Goal: Task Accomplishment & Management: Use online tool/utility

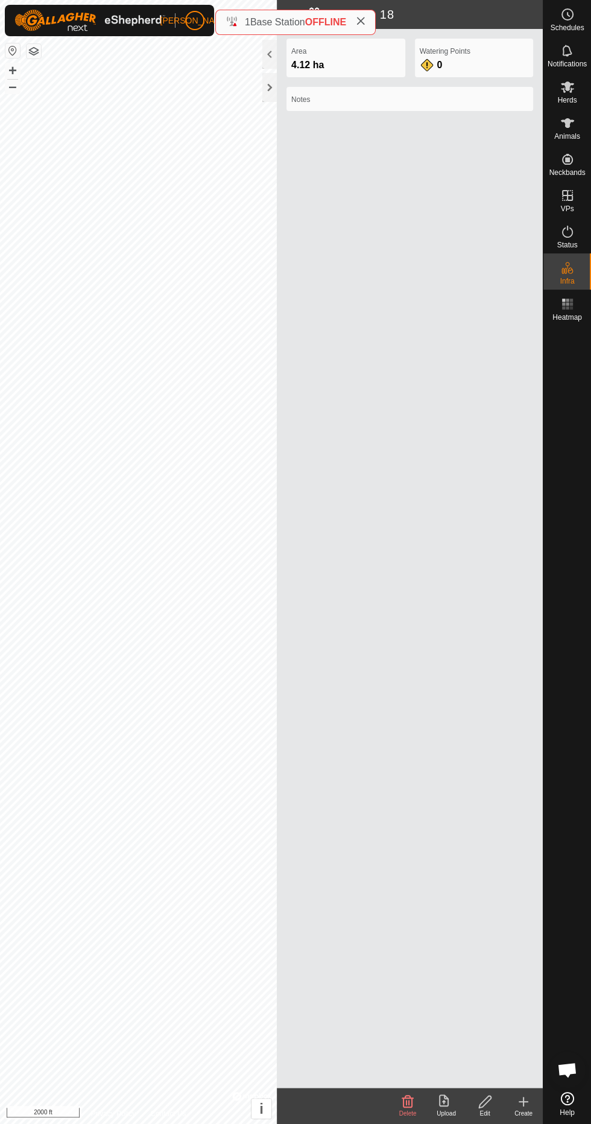
click at [570, 221] on div "Status" at bounding box center [567, 235] width 48 height 36
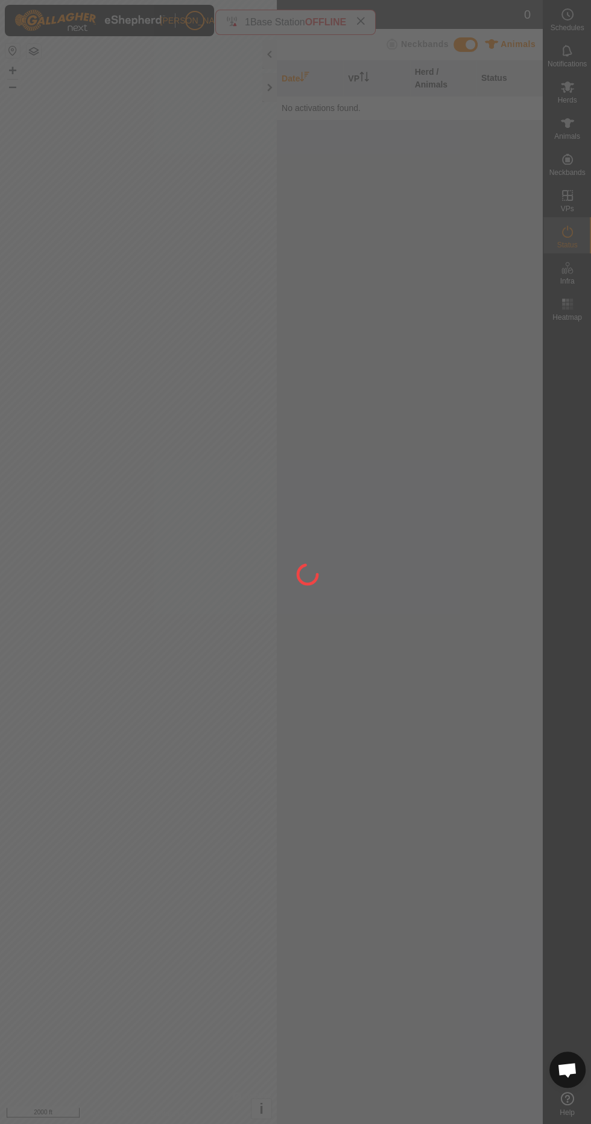
click at [581, 519] on div at bounding box center [567, 706] width 48 height 761
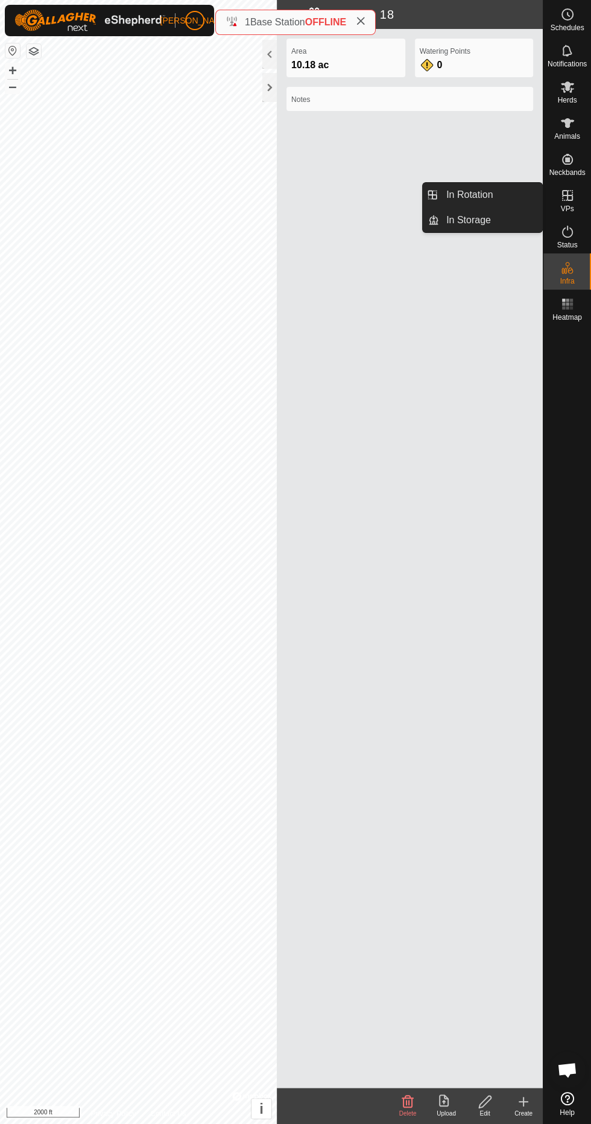
click at [475, 194] on span "In Rotation" at bounding box center [469, 195] width 46 height 14
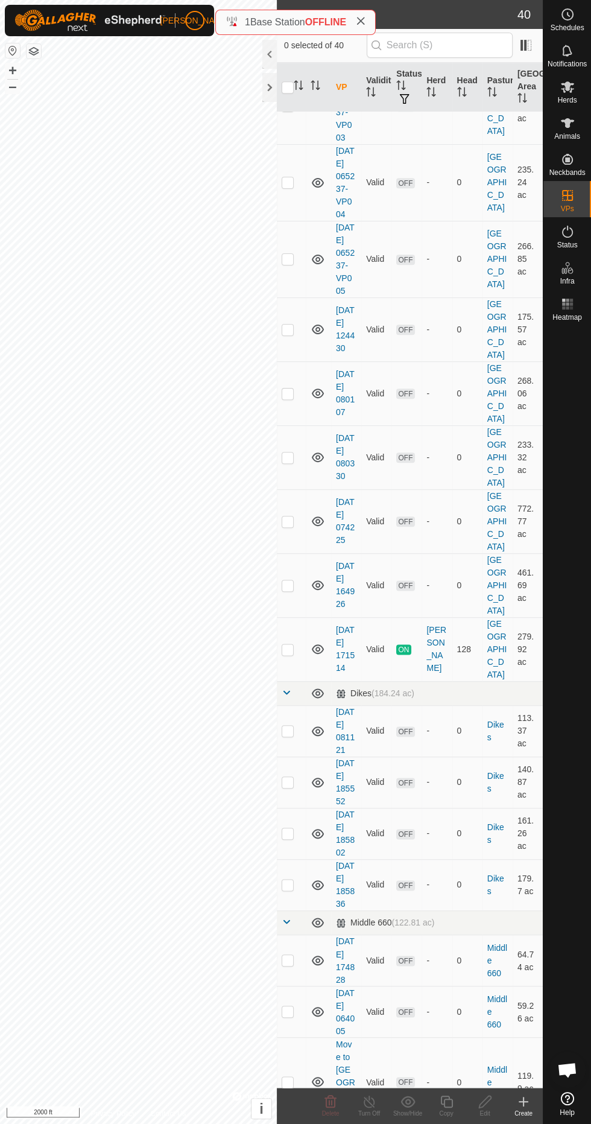
scroll to position [673, 0]
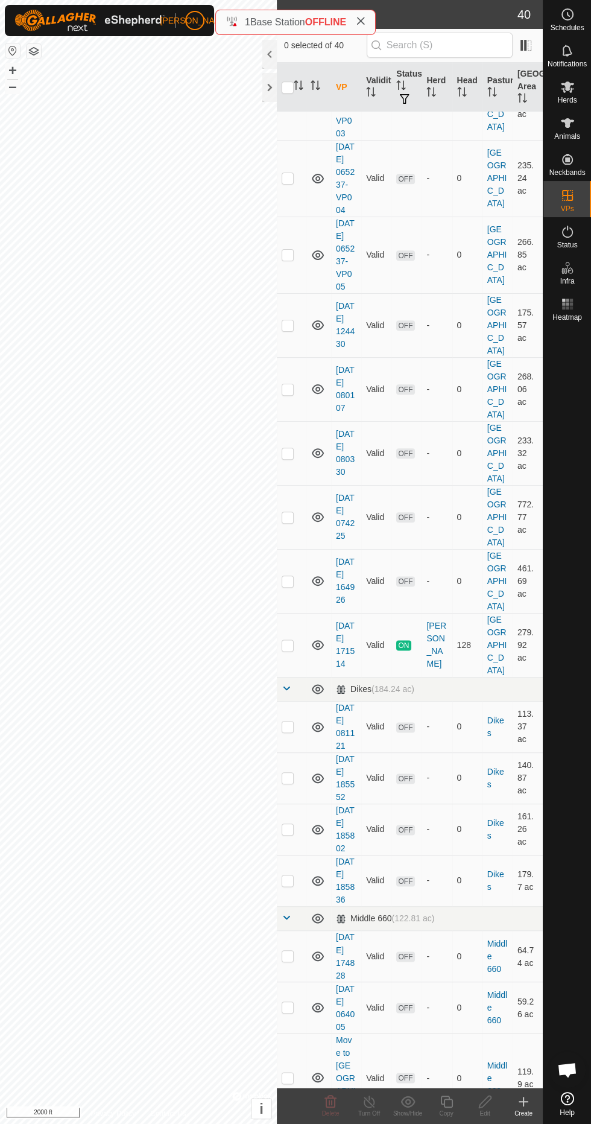
click at [434, 670] on div "[PERSON_NAME]" at bounding box center [436, 644] width 21 height 51
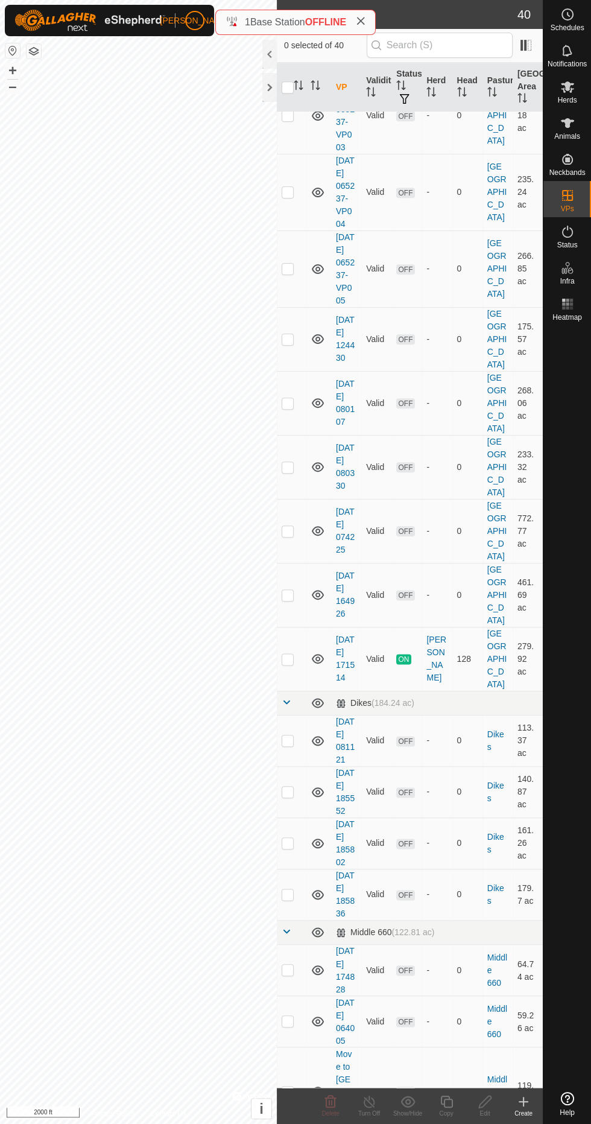
scroll to position [662, 0]
click at [285, 661] on p-checkbox at bounding box center [288, 656] width 12 height 10
checkbox input "true"
click at [459, 993] on td "0" at bounding box center [467, 966] width 30 height 51
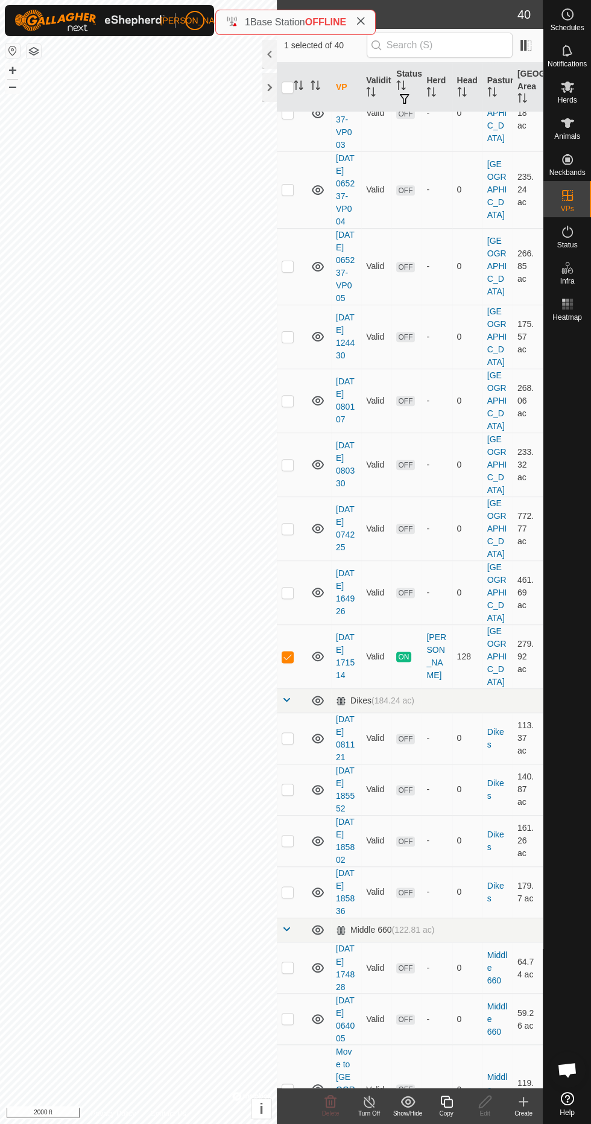
click at [448, 1104] on icon at bounding box center [446, 1101] width 15 height 14
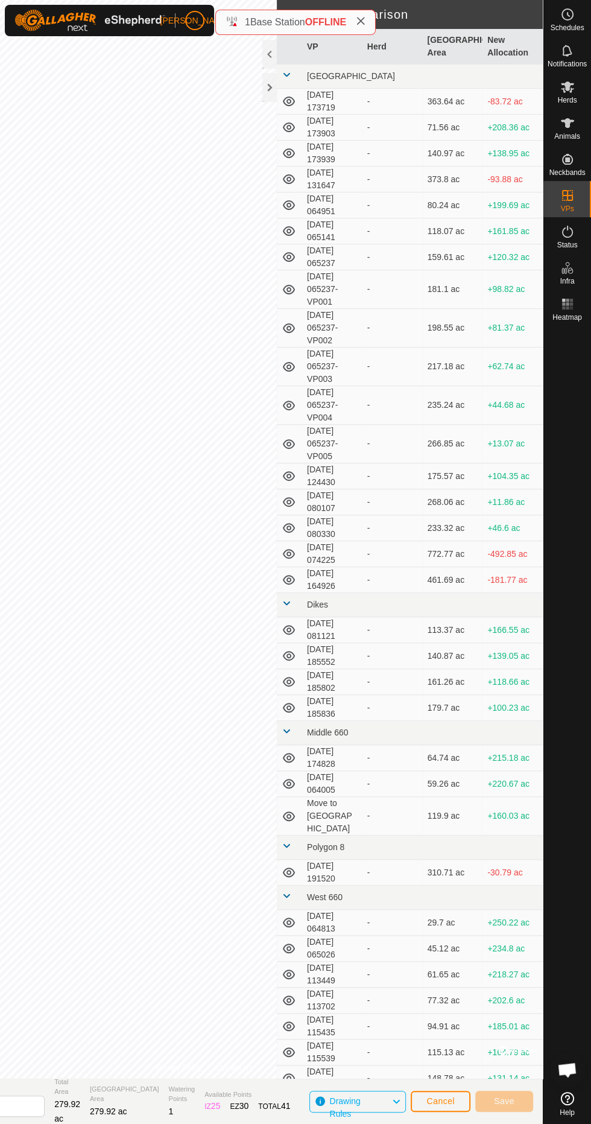
click at [268, 94] on div at bounding box center [269, 87] width 14 height 29
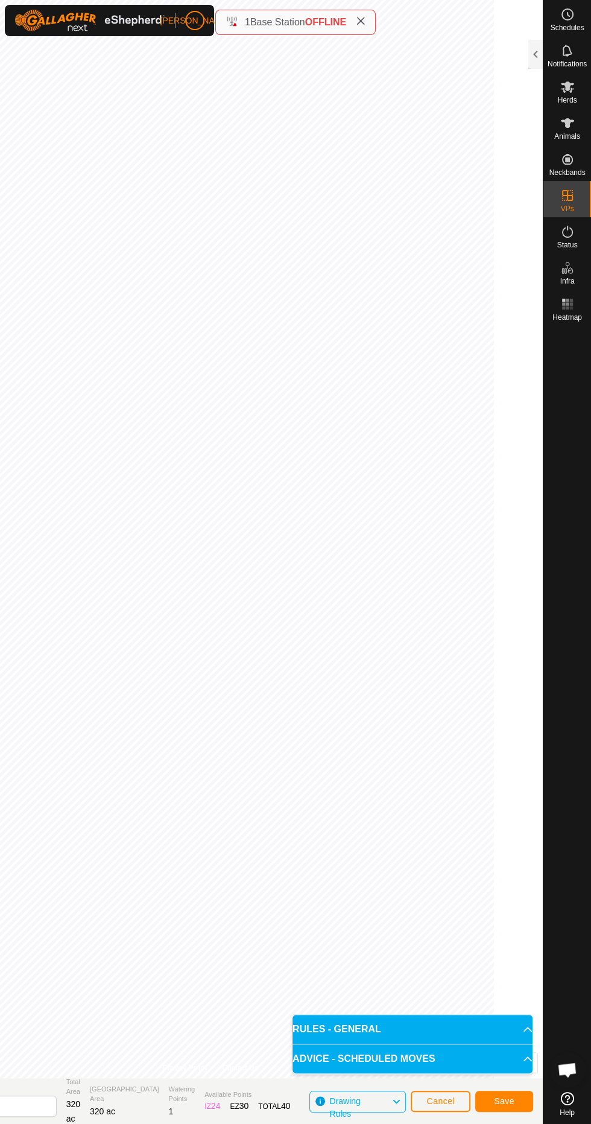
click at [458, 1097] on button "Cancel" at bounding box center [441, 1100] width 60 height 21
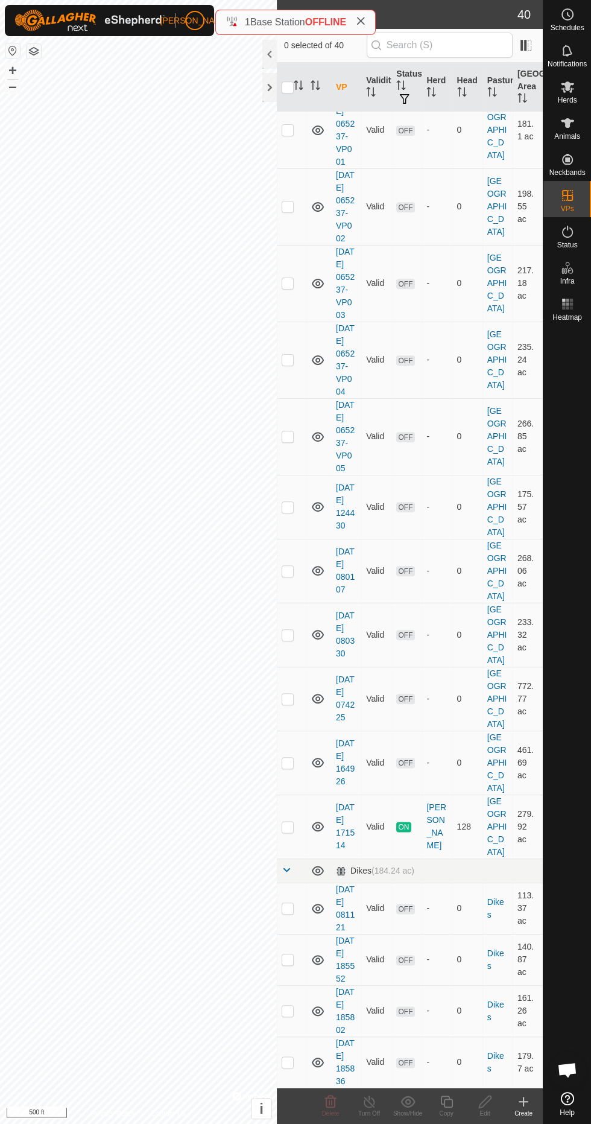
scroll to position [494, 0]
click at [287, 829] on p-checkbox at bounding box center [288, 824] width 12 height 10
checkbox input "true"
click at [483, 1101] on icon at bounding box center [485, 1101] width 15 height 14
click at [437, 1099] on copy-svg-icon at bounding box center [446, 1101] width 39 height 14
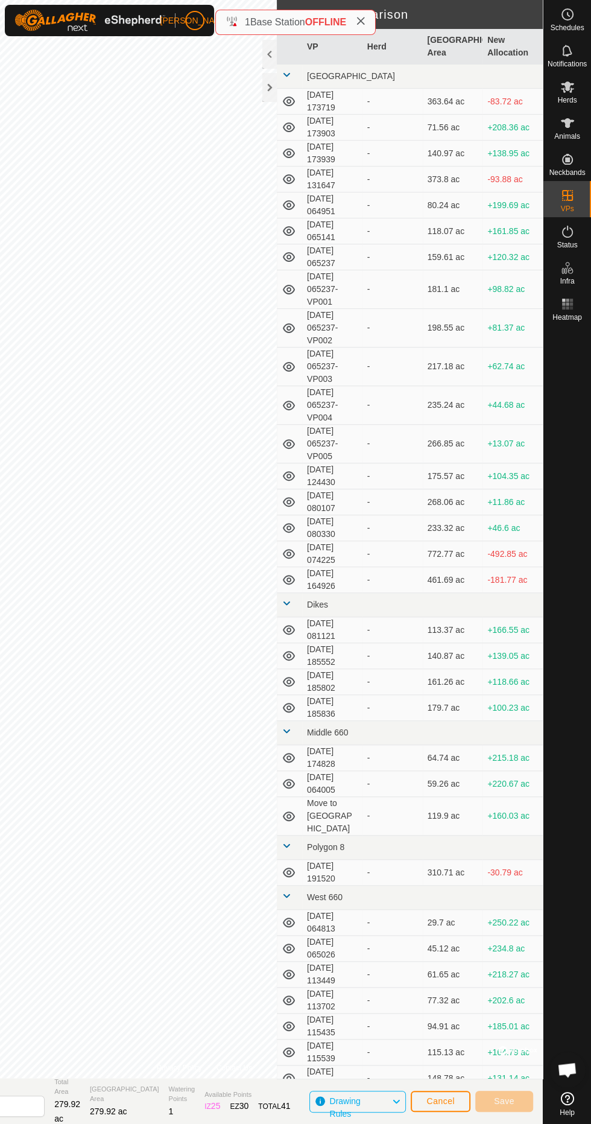
click at [274, 87] on div at bounding box center [269, 87] width 14 height 29
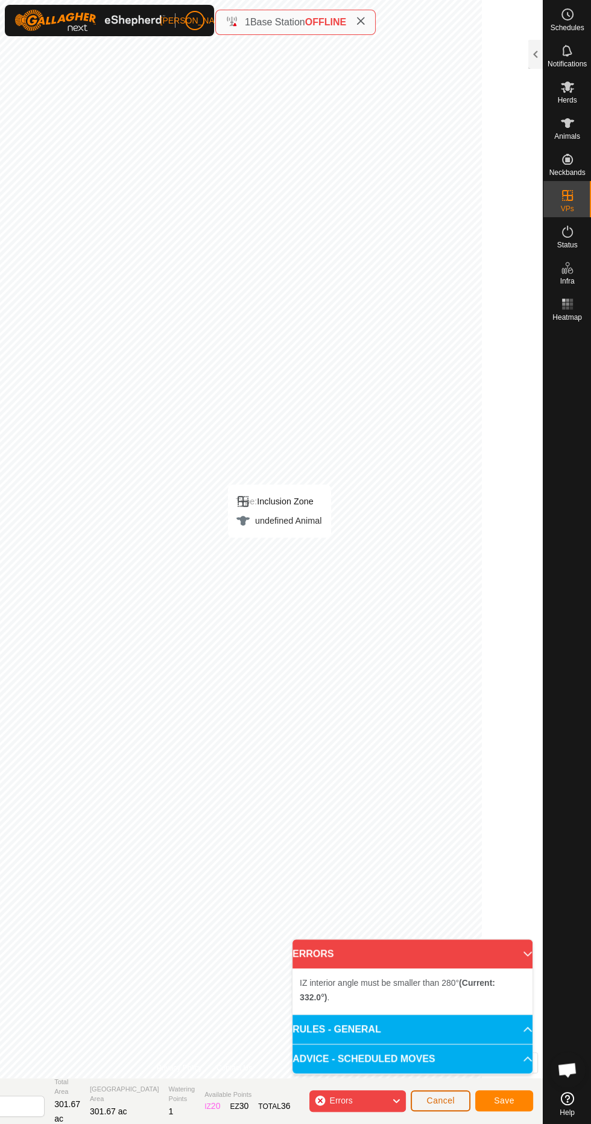
click at [423, 1097] on button "Cancel" at bounding box center [441, 1100] width 60 height 21
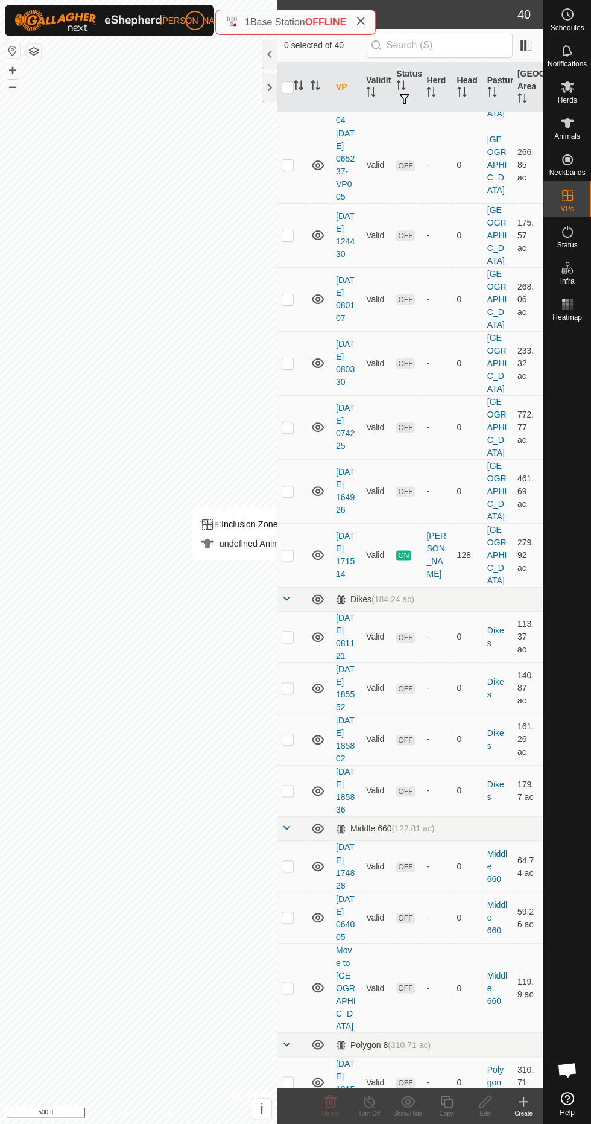
scroll to position [784, 0]
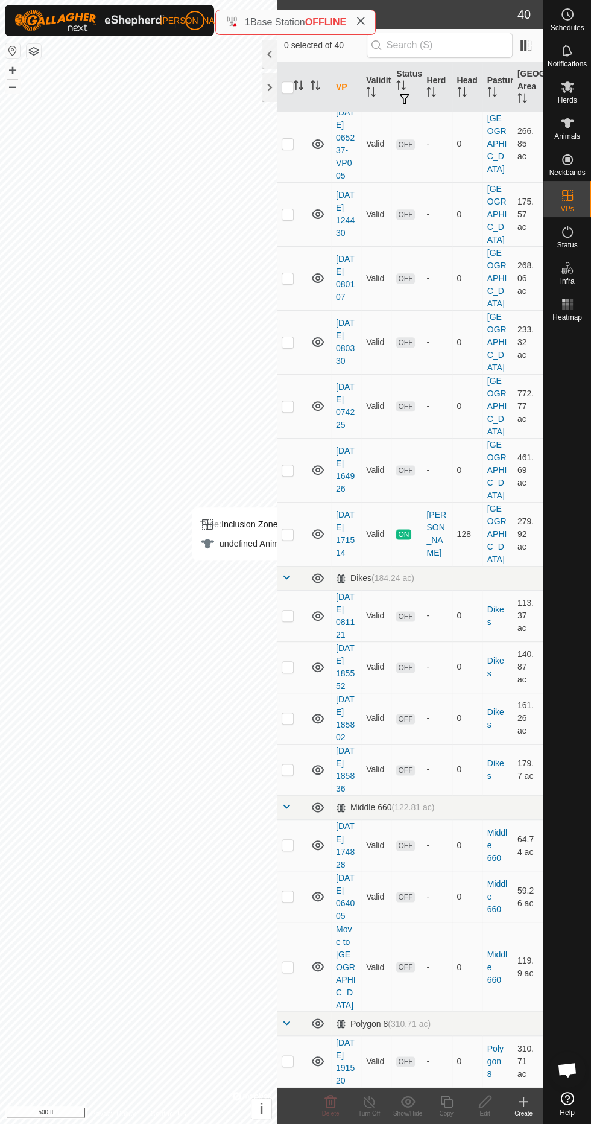
click at [287, 539] on p-checkbox at bounding box center [288, 534] width 12 height 10
checkbox input "true"
click at [459, 1088] on div "Copy" at bounding box center [446, 1105] width 39 height 36
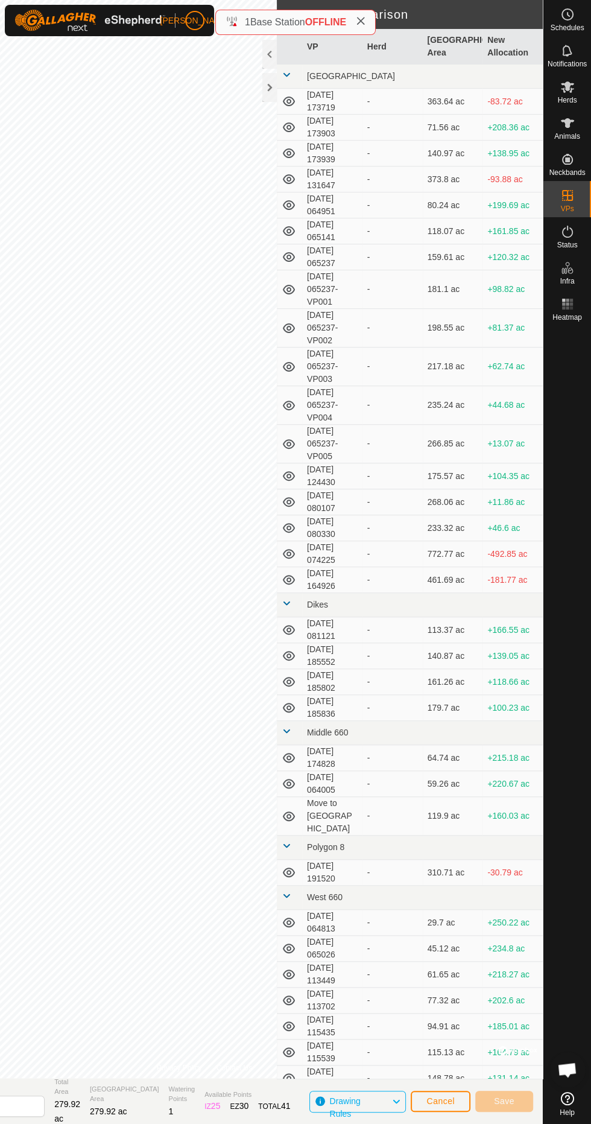
click at [264, 94] on div at bounding box center [269, 87] width 14 height 29
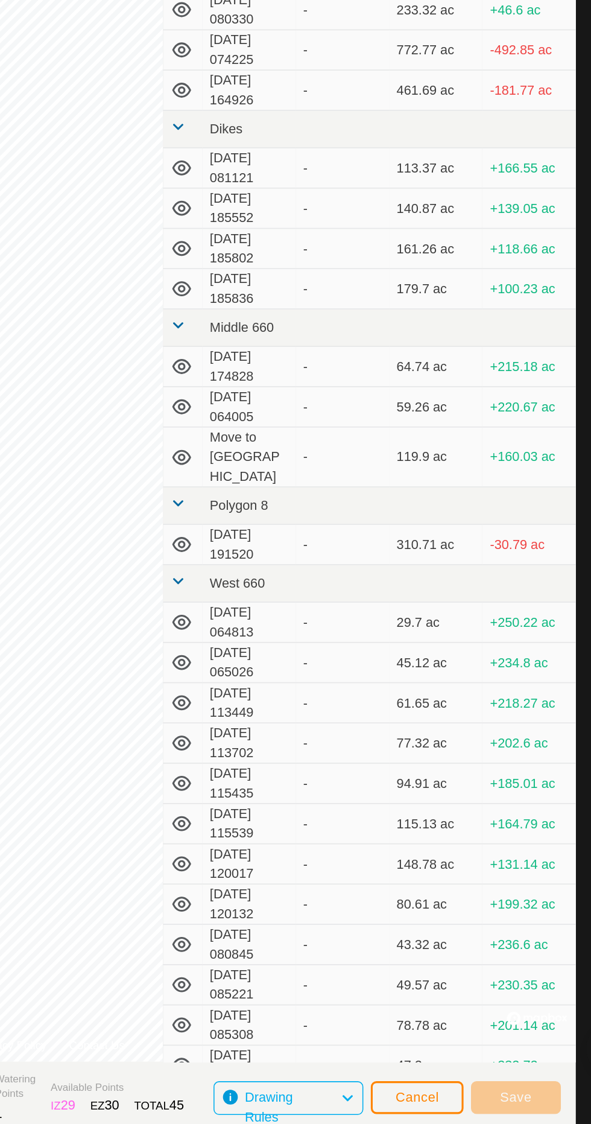
scroll to position [128, 0]
click at [446, 1093] on button "Cancel" at bounding box center [441, 1100] width 60 height 21
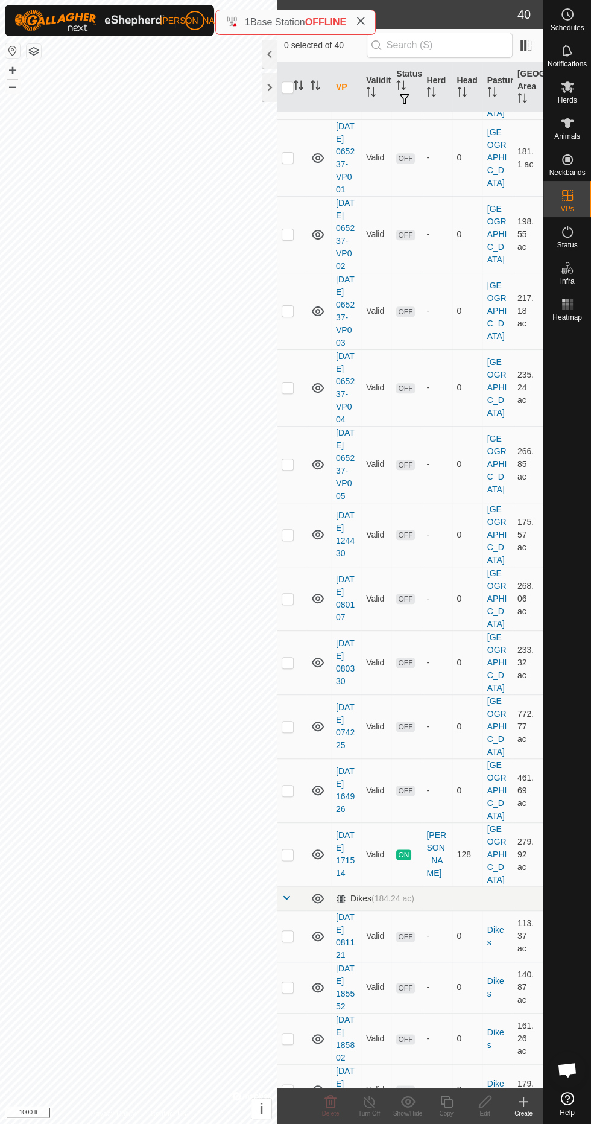
scroll to position [495, 0]
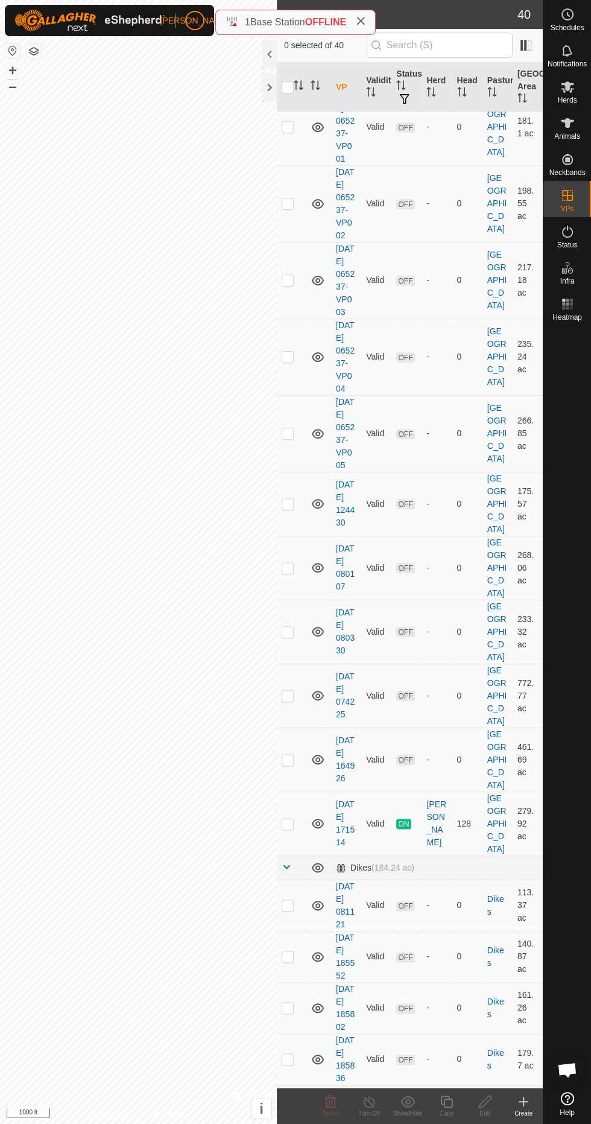
click at [291, 855] on td at bounding box center [291, 823] width 29 height 64
checkbox input "true"
click at [460, 1097] on copy-svg-icon at bounding box center [446, 1101] width 39 height 14
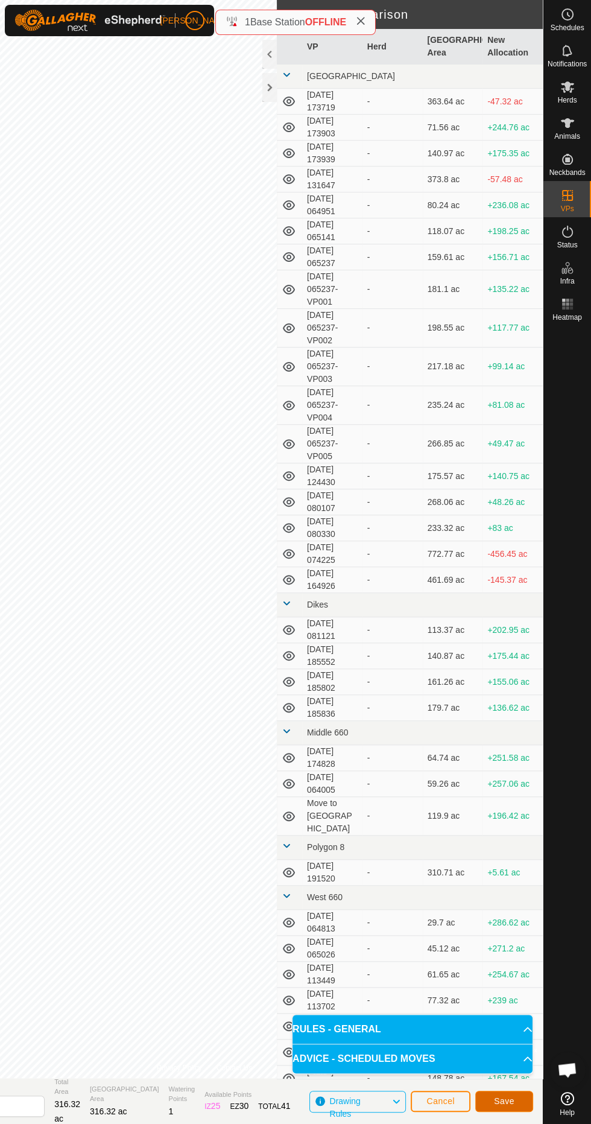
click at [505, 1101] on span "Save" at bounding box center [504, 1101] width 21 height 10
